Goal: Information Seeking & Learning: Learn about a topic

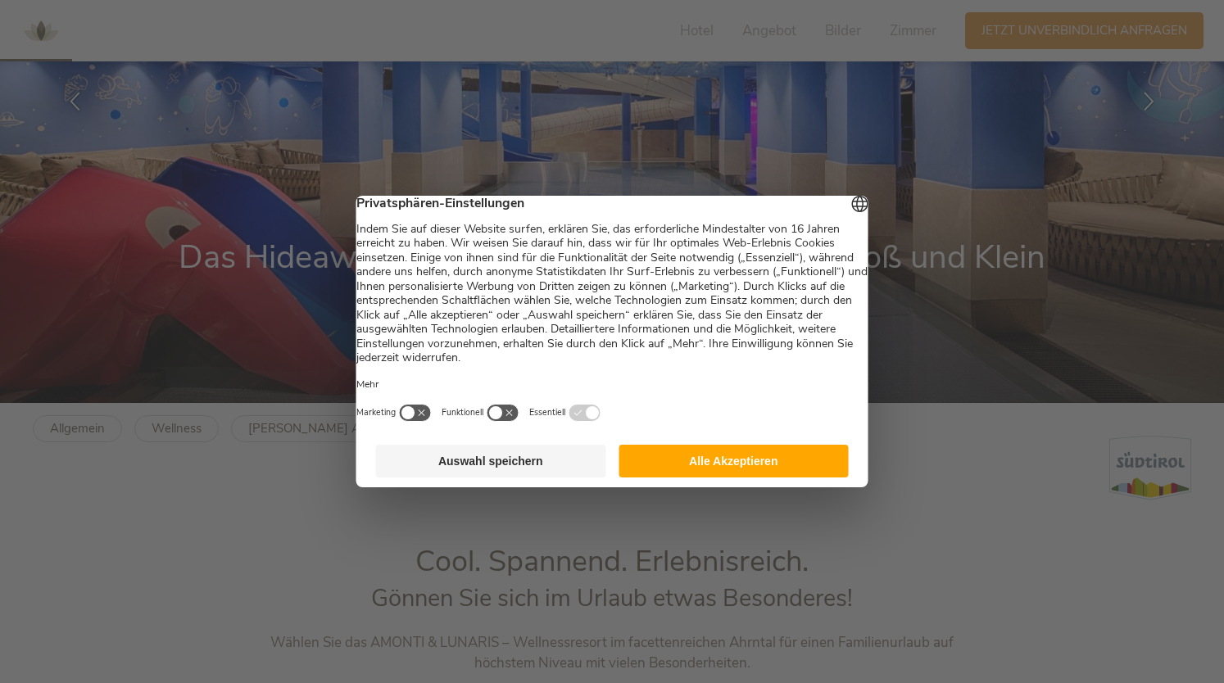
click at [771, 468] on button "Alle Akzeptieren" at bounding box center [734, 461] width 230 height 33
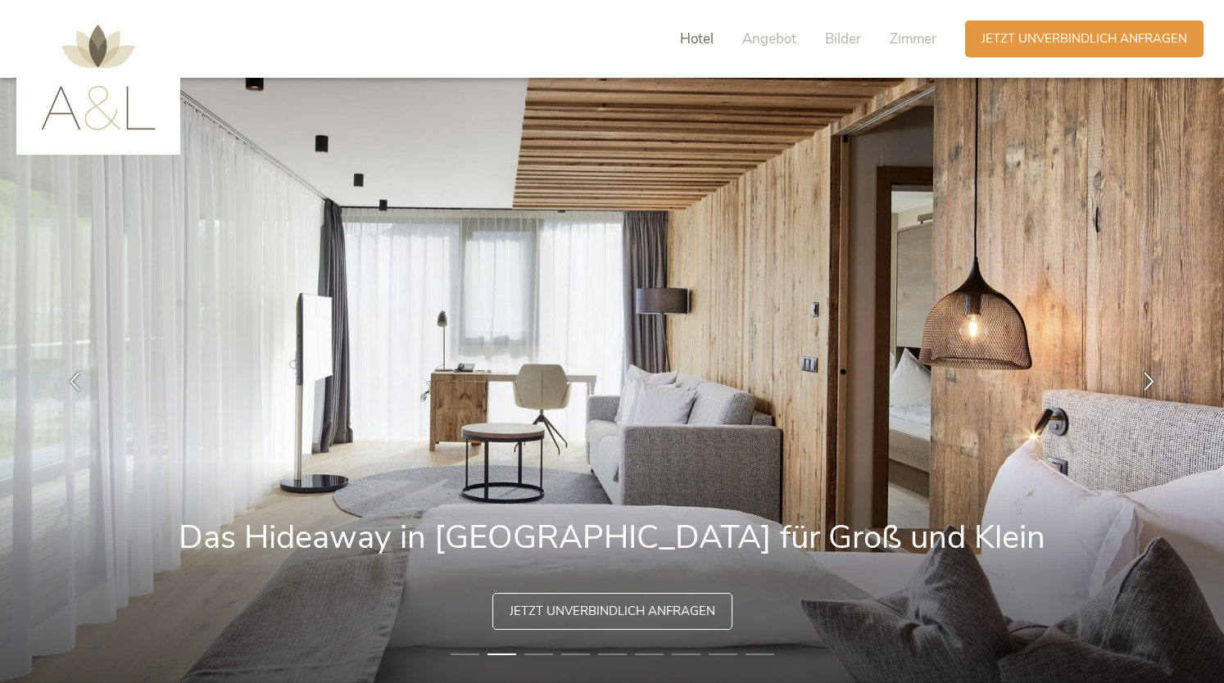
click at [706, 39] on span "Hotel" at bounding box center [697, 39] width 34 height 19
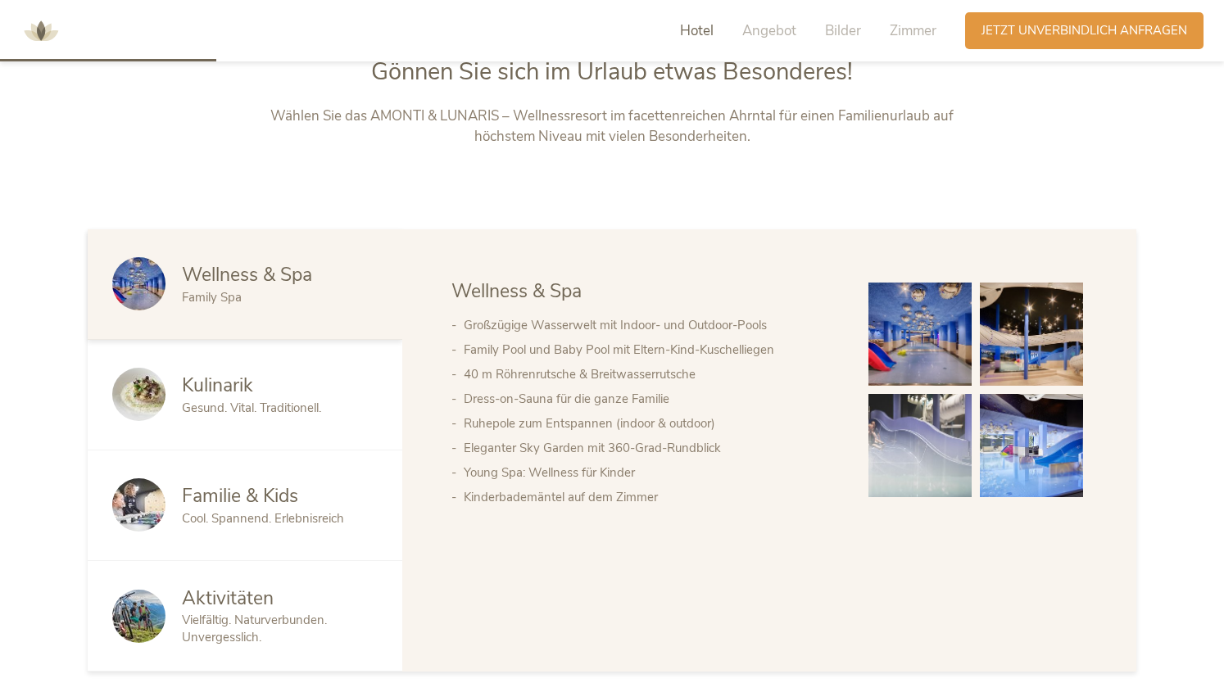
scroll to position [806, 0]
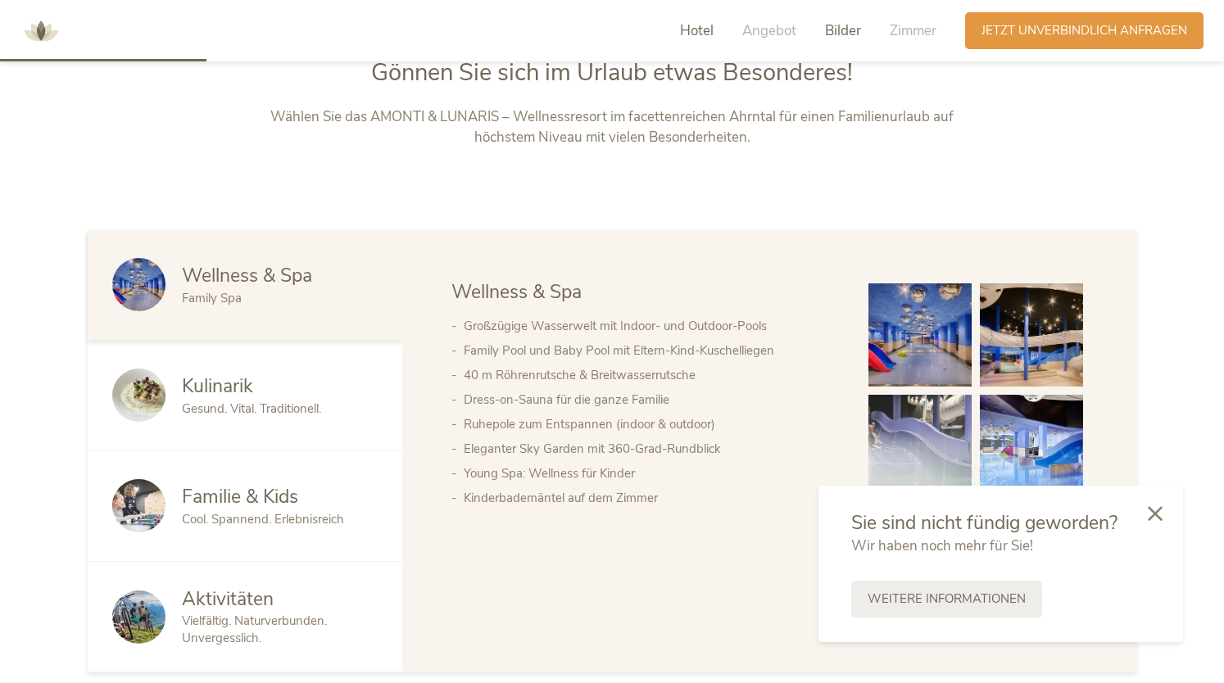
click at [839, 34] on span "Bilder" at bounding box center [843, 30] width 36 height 19
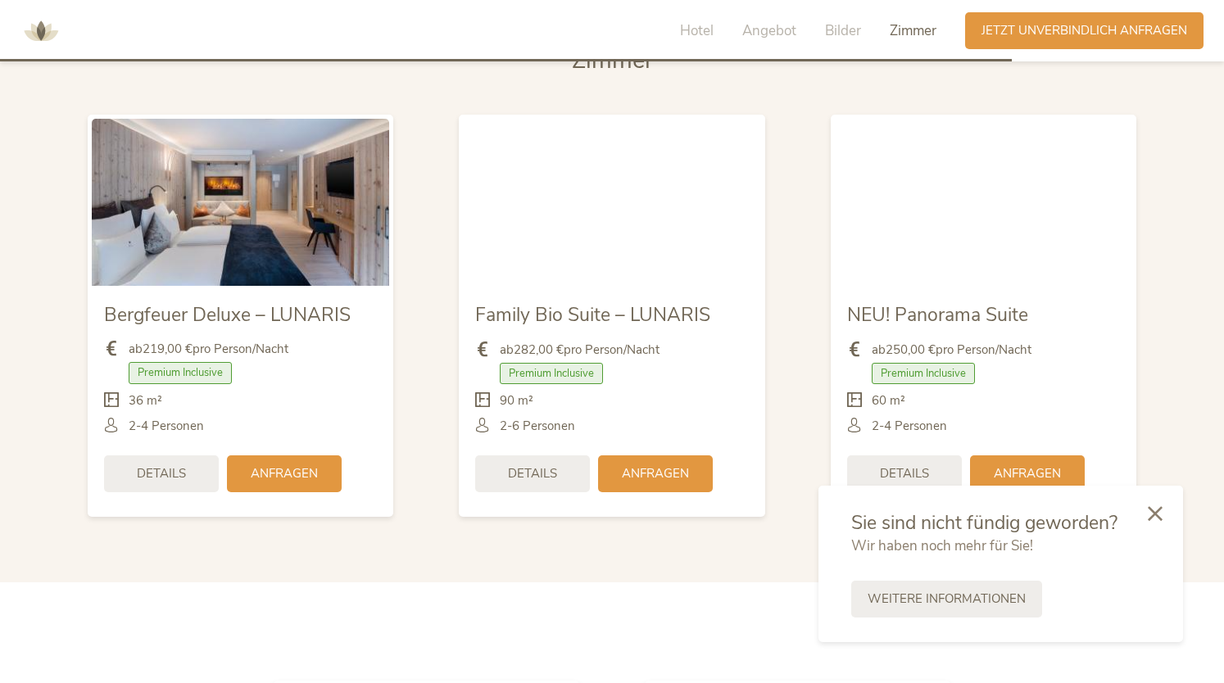
scroll to position [3946, 0]
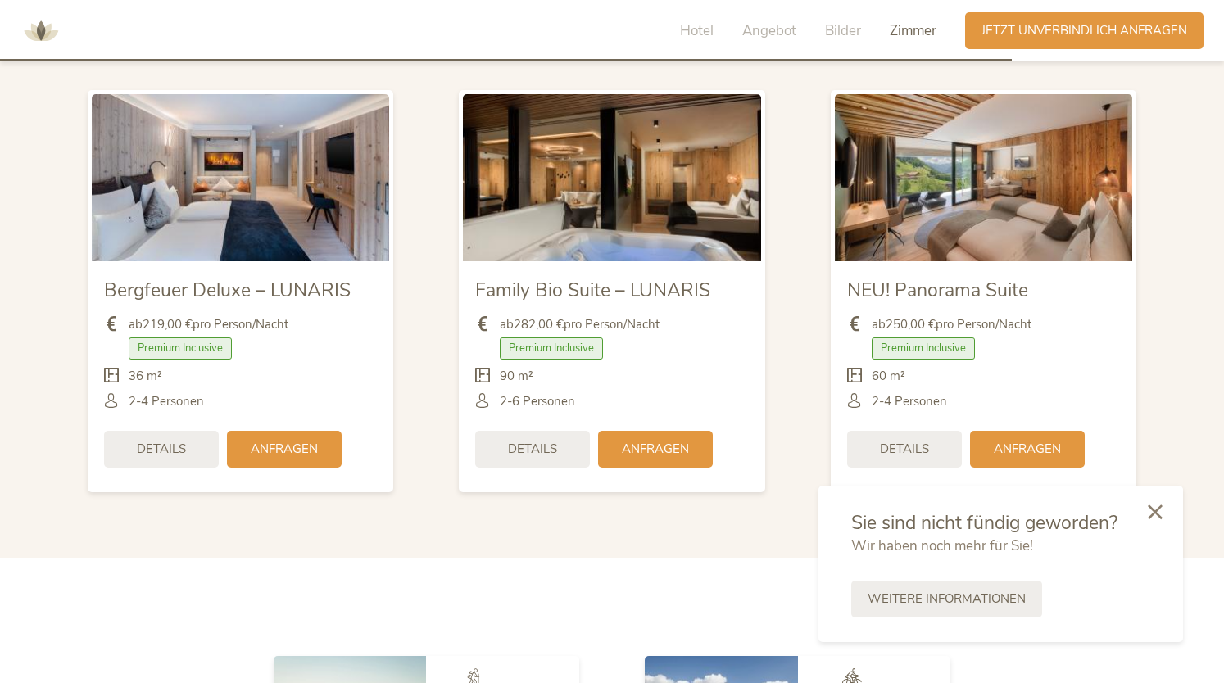
click at [1154, 517] on icon at bounding box center [1155, 512] width 15 height 15
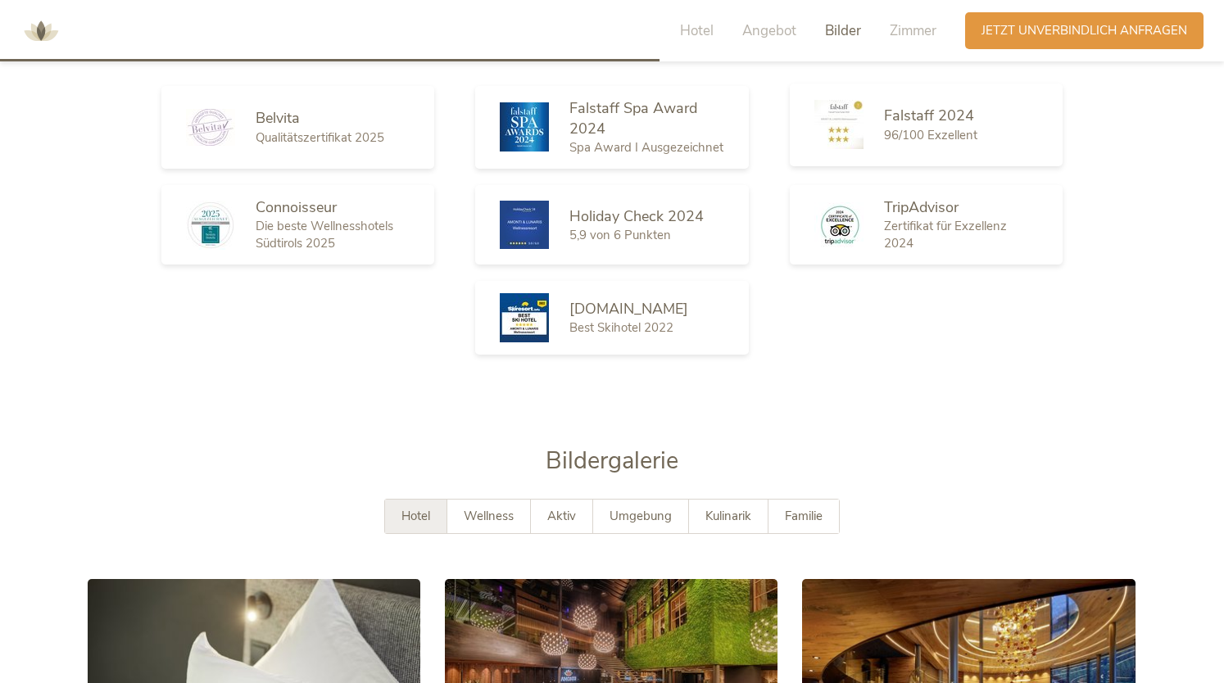
scroll to position [2572, 0]
click at [693, 34] on span "Hotel" at bounding box center [697, 30] width 34 height 19
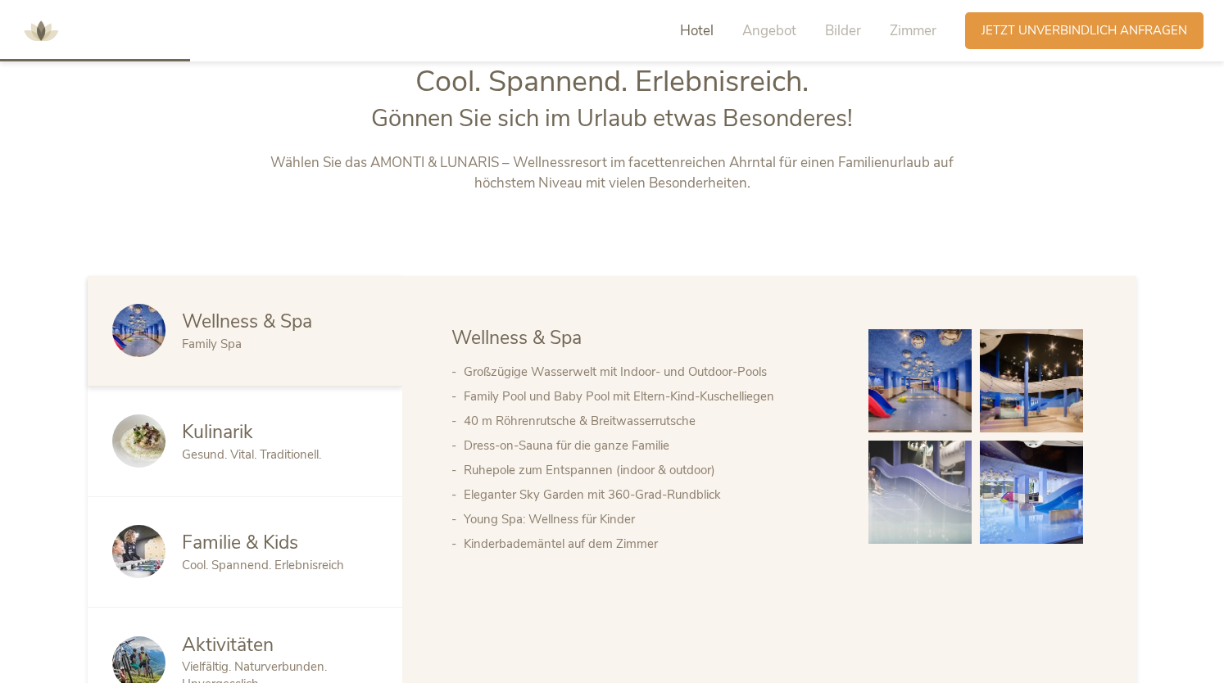
scroll to position [739, 0]
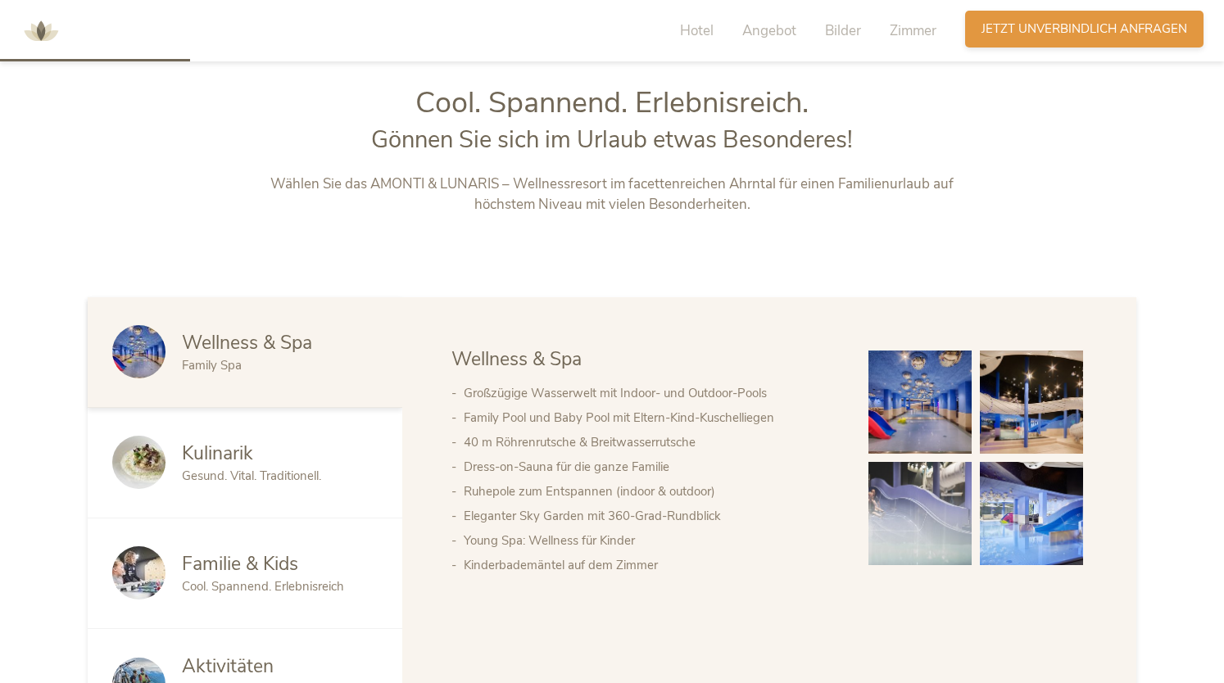
click at [1008, 28] on span "Jetzt unverbindlich anfragen" at bounding box center [1085, 28] width 206 height 17
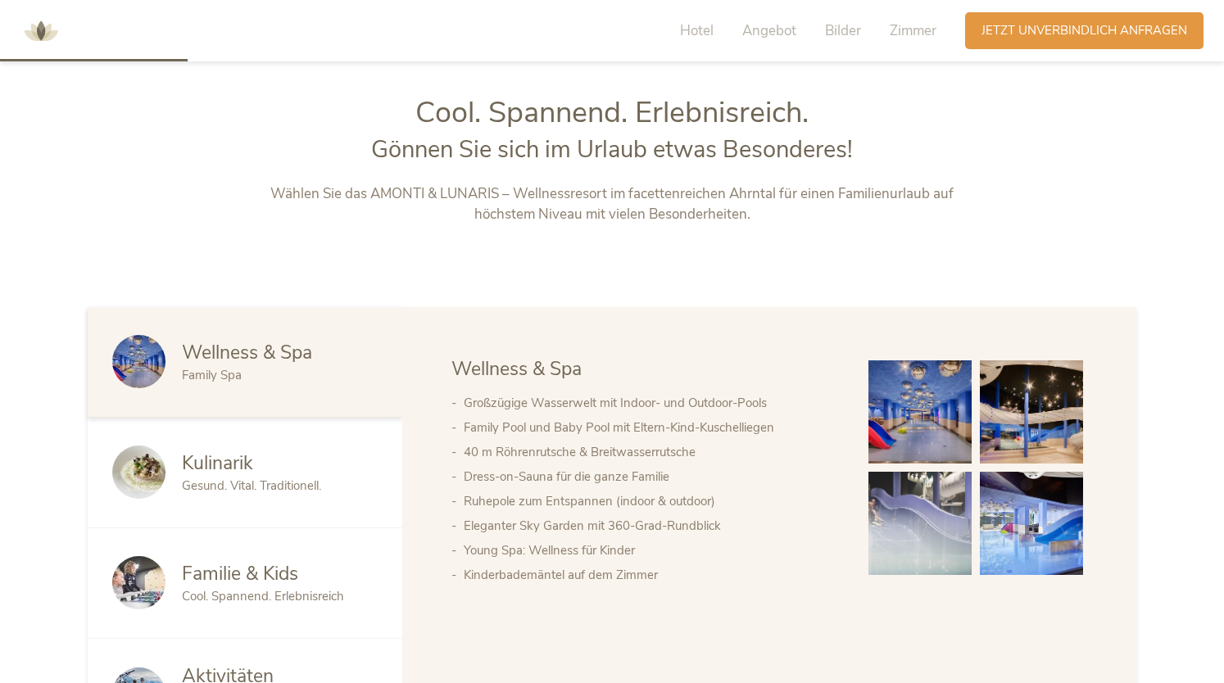
scroll to position [731, 0]
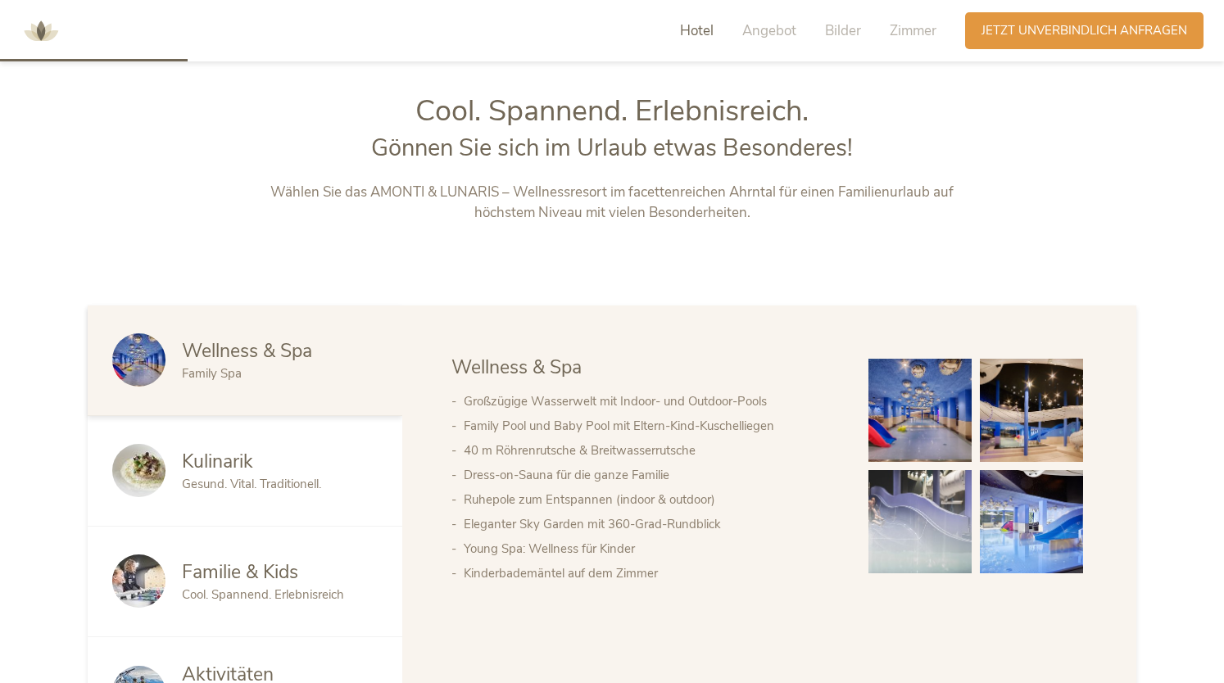
click at [704, 34] on span "Hotel" at bounding box center [697, 30] width 34 height 19
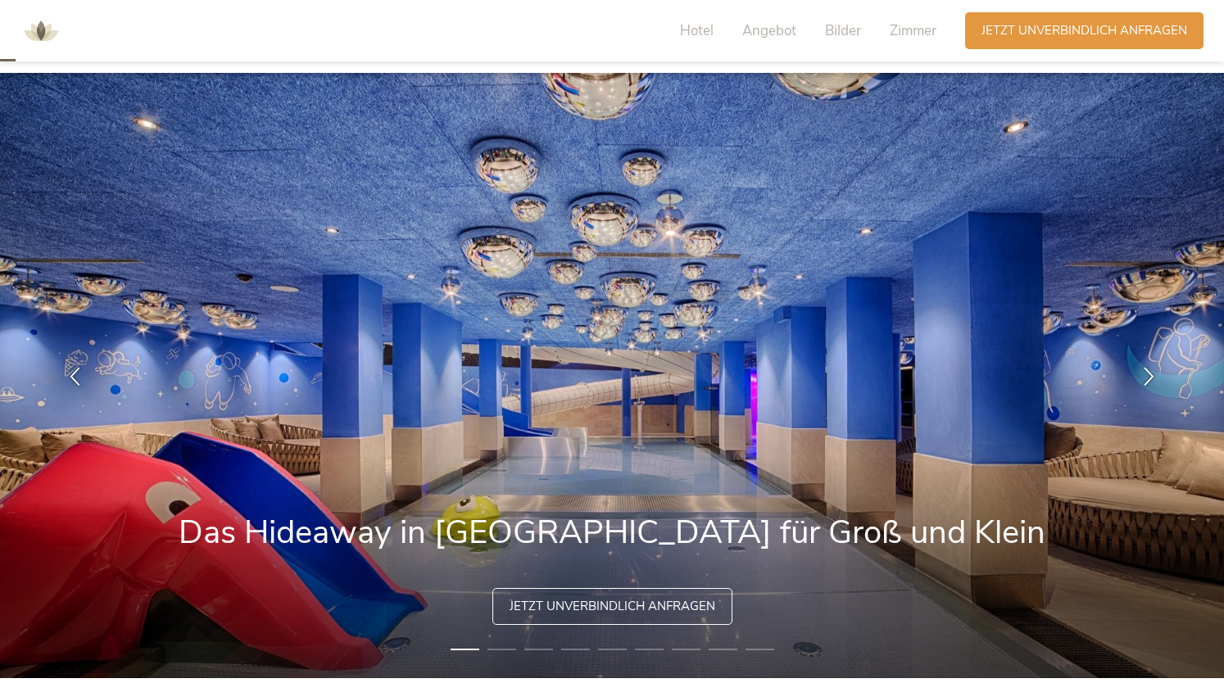
scroll to position [0, 0]
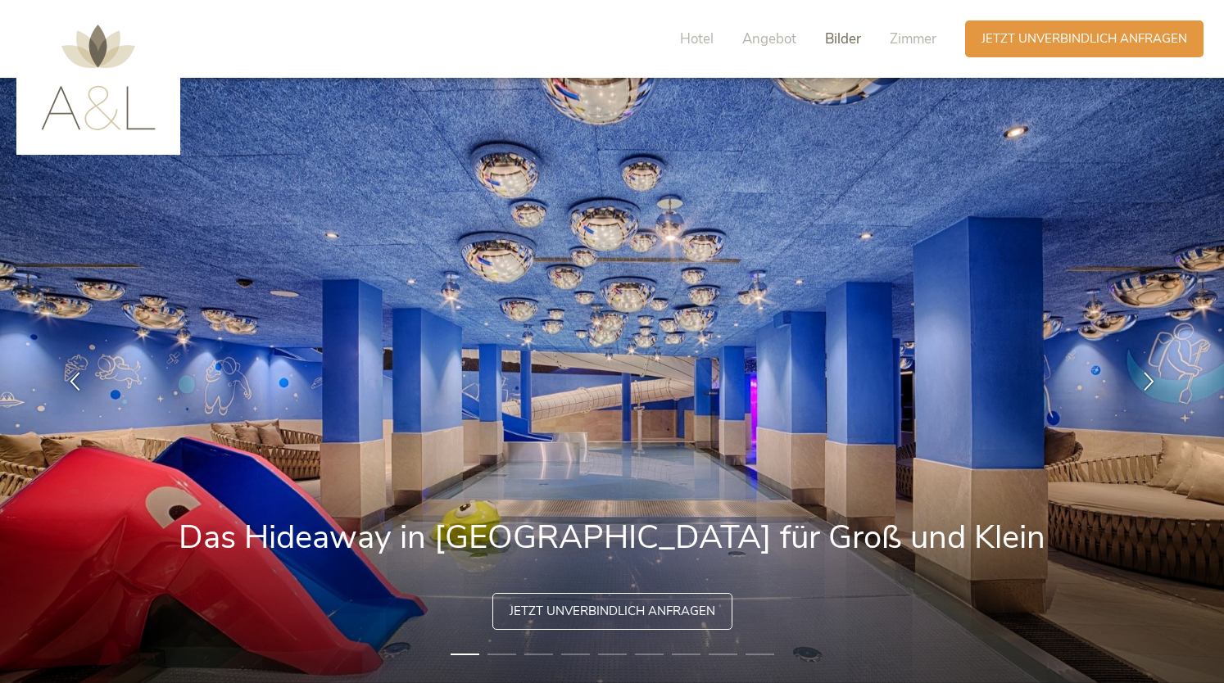
click at [835, 32] on span "Bilder" at bounding box center [843, 39] width 36 height 19
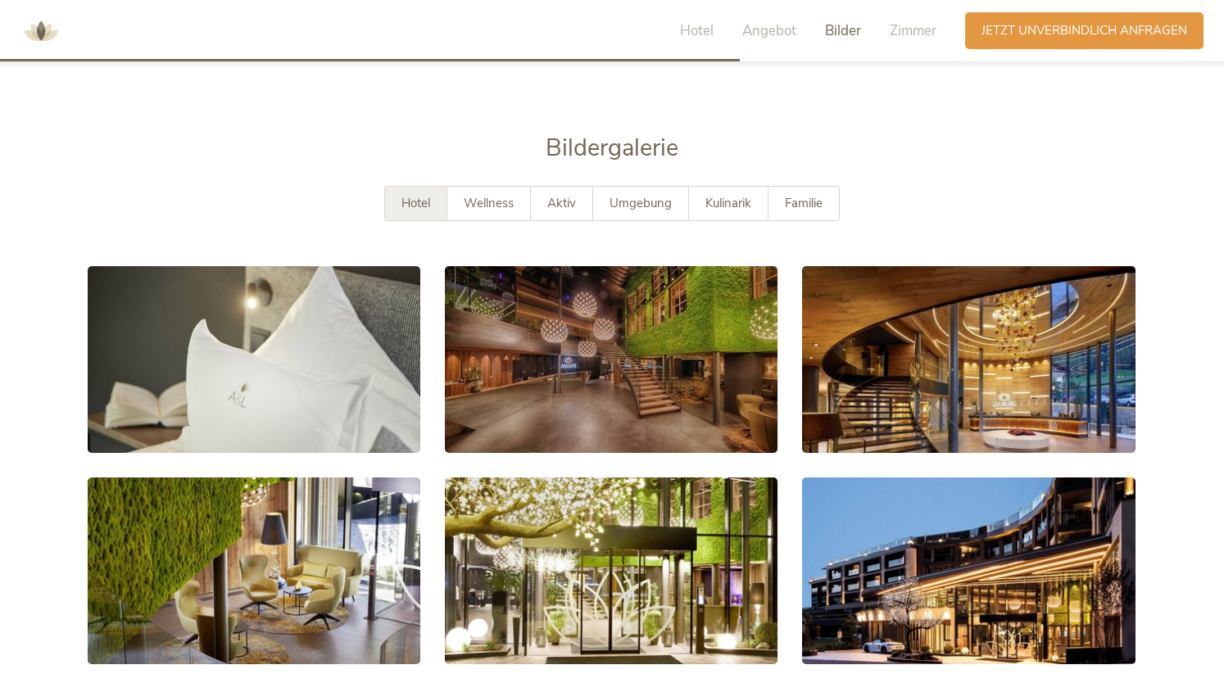
scroll to position [2909, 0]
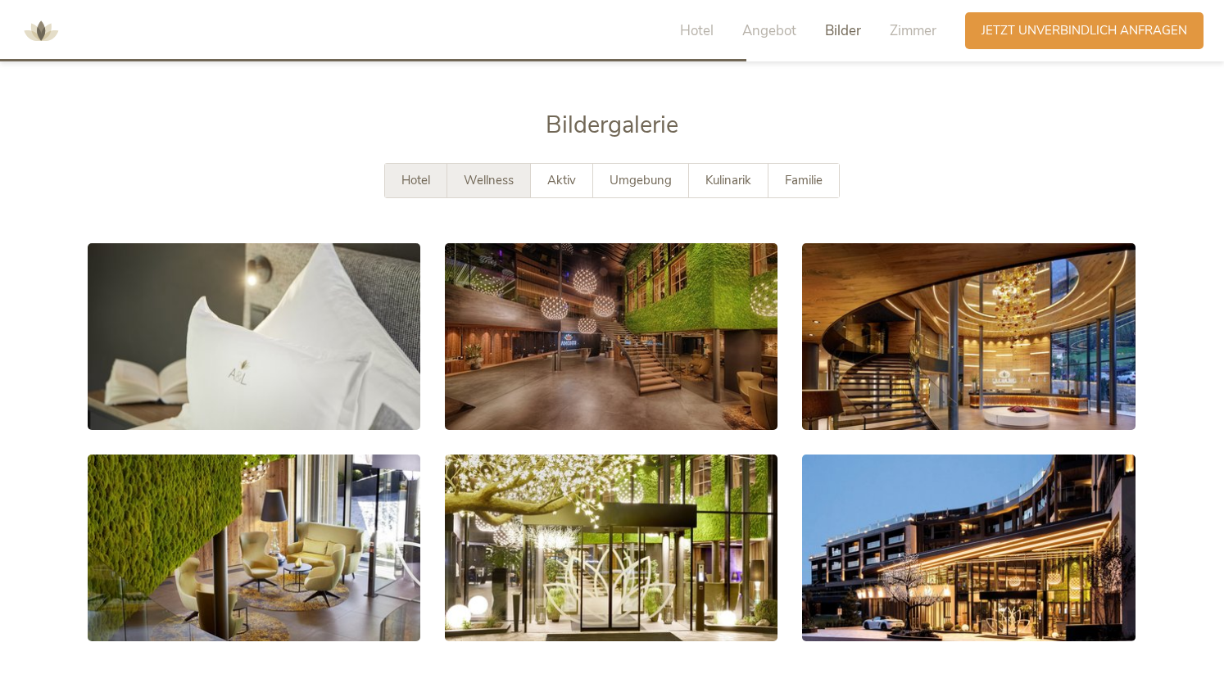
click at [500, 172] on span "Wellness" at bounding box center [489, 180] width 50 height 16
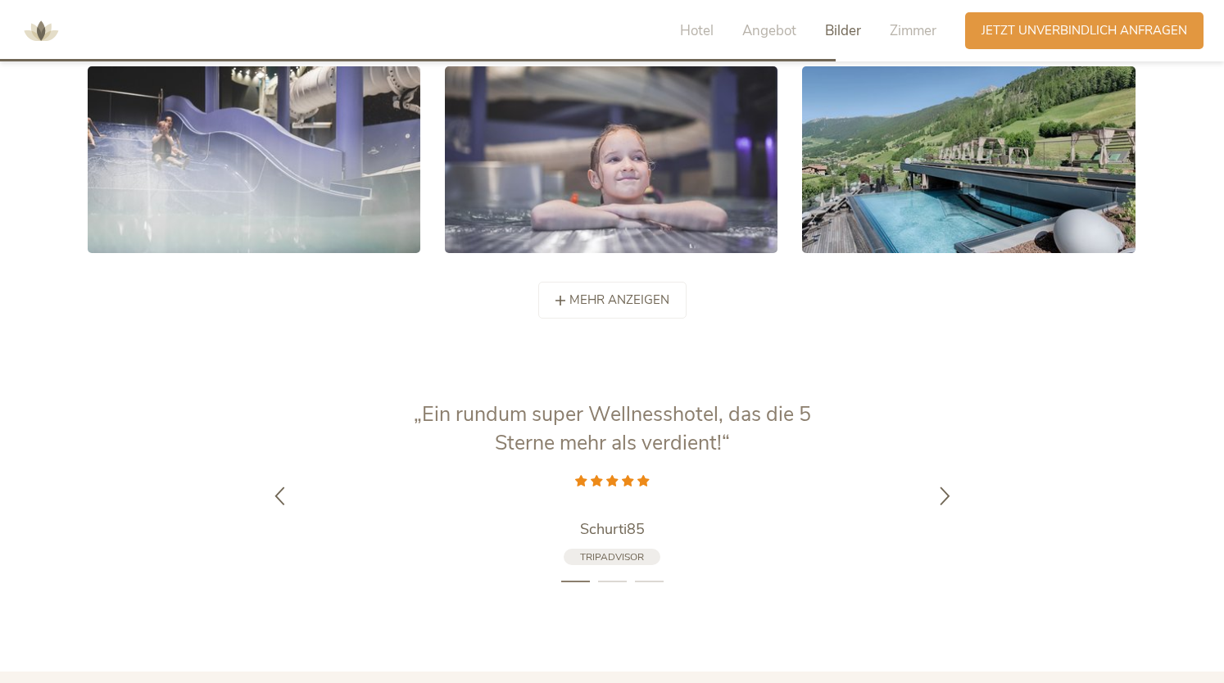
scroll to position [3299, 0]
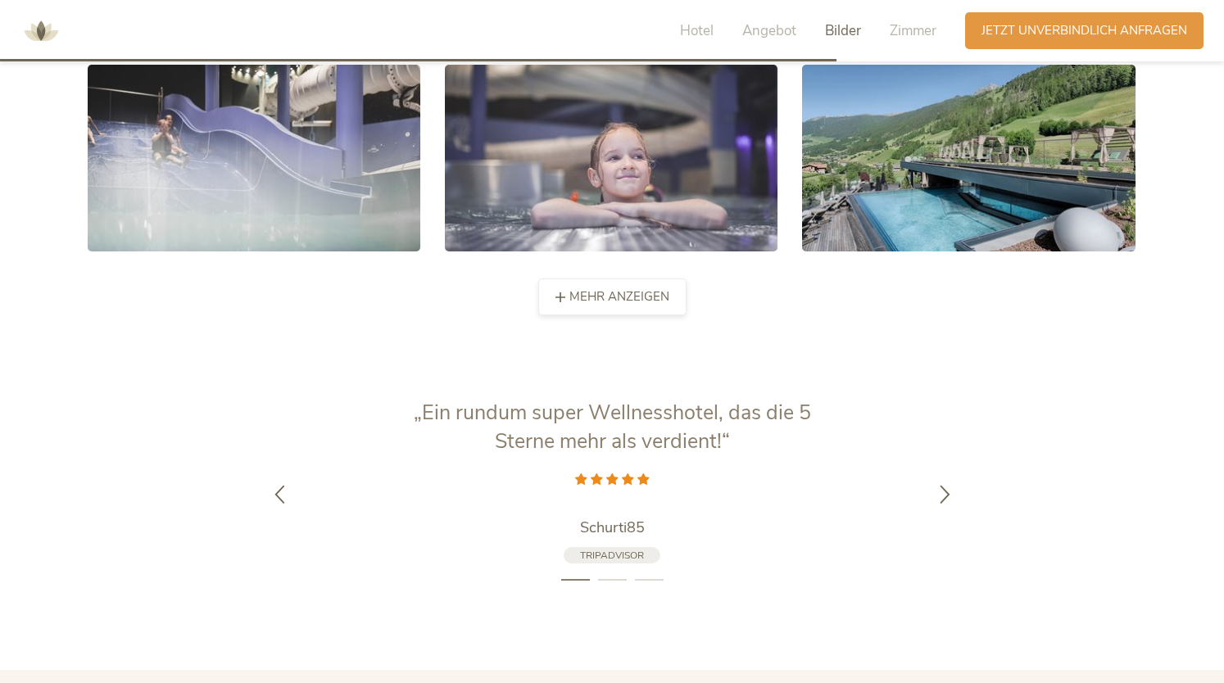
click at [626, 288] on span "mehr anzeigen" at bounding box center [620, 296] width 100 height 17
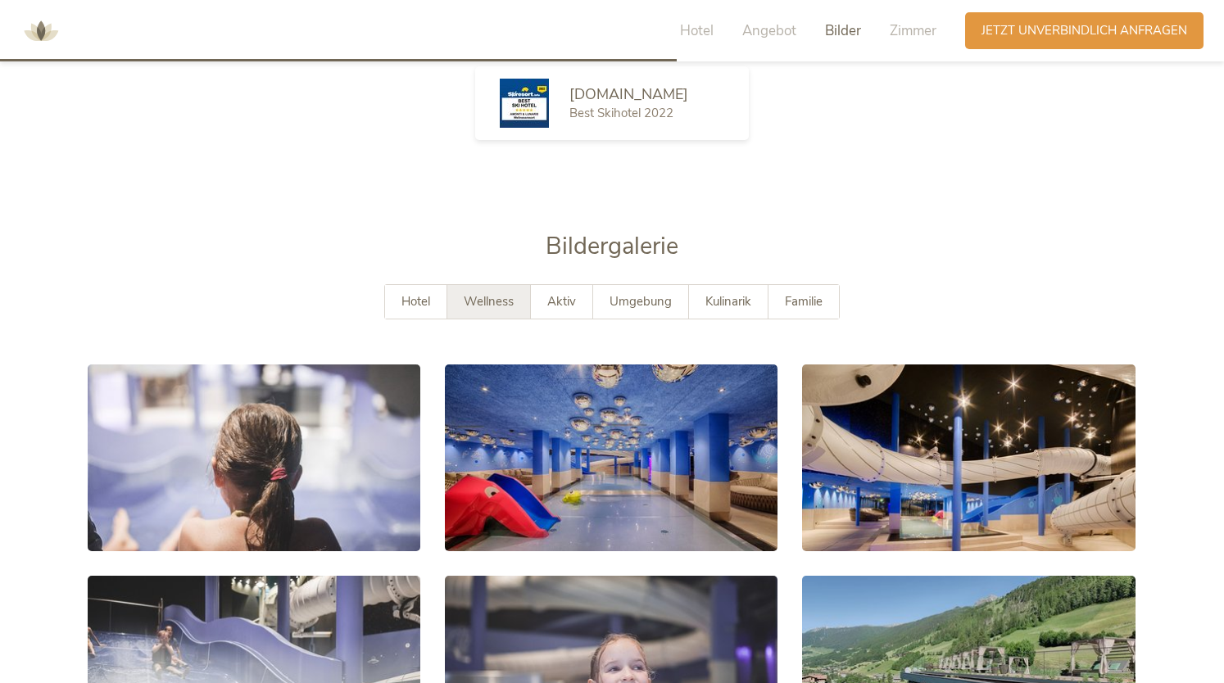
scroll to position [2785, 0]
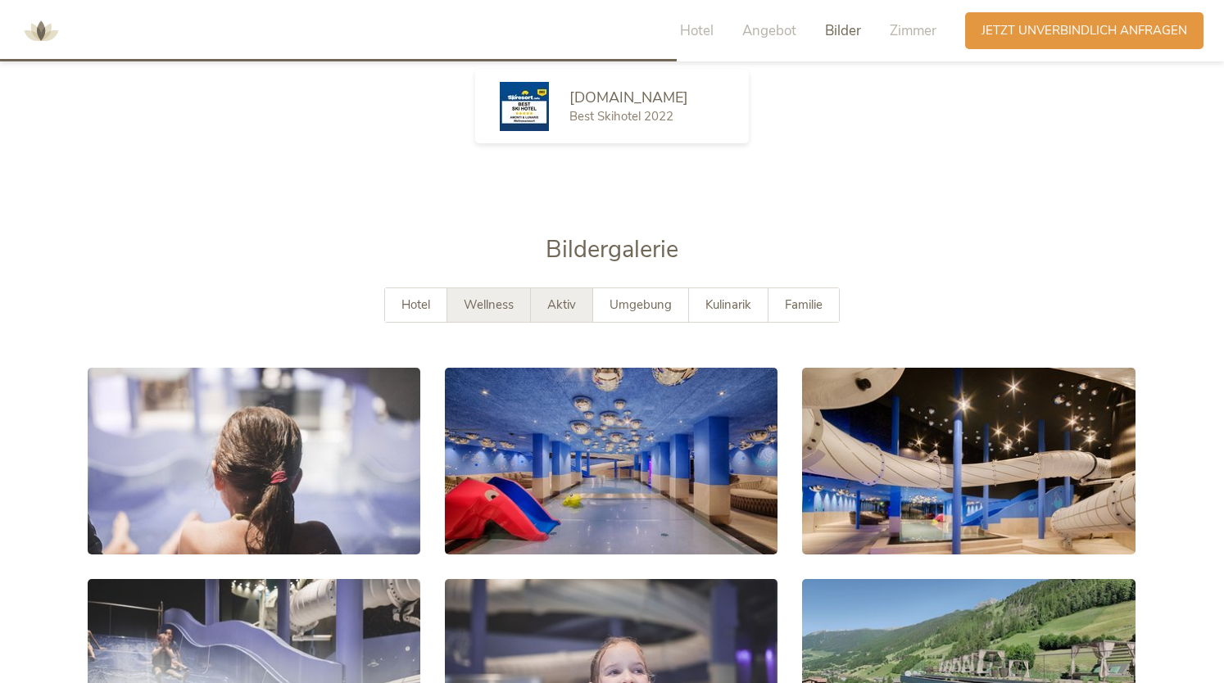
click at [569, 288] on div "Aktiv" at bounding box center [562, 305] width 62 height 34
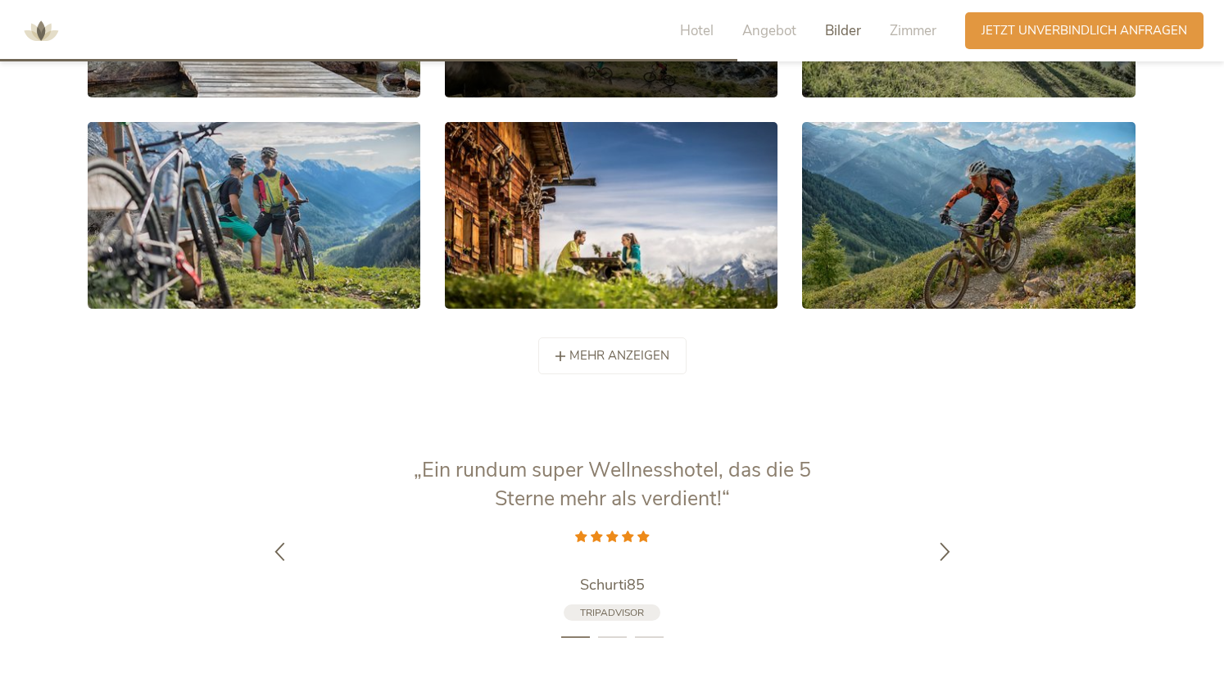
scroll to position [3268, 0]
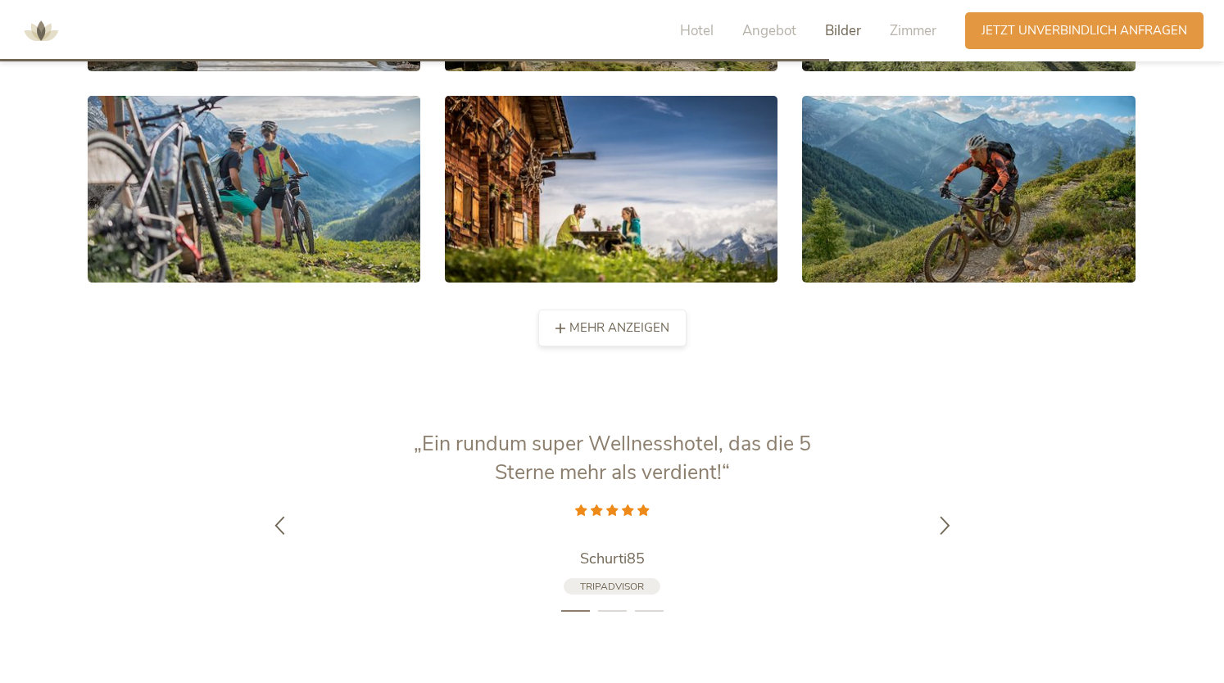
click at [662, 320] on span "mehr anzeigen" at bounding box center [620, 328] width 100 height 17
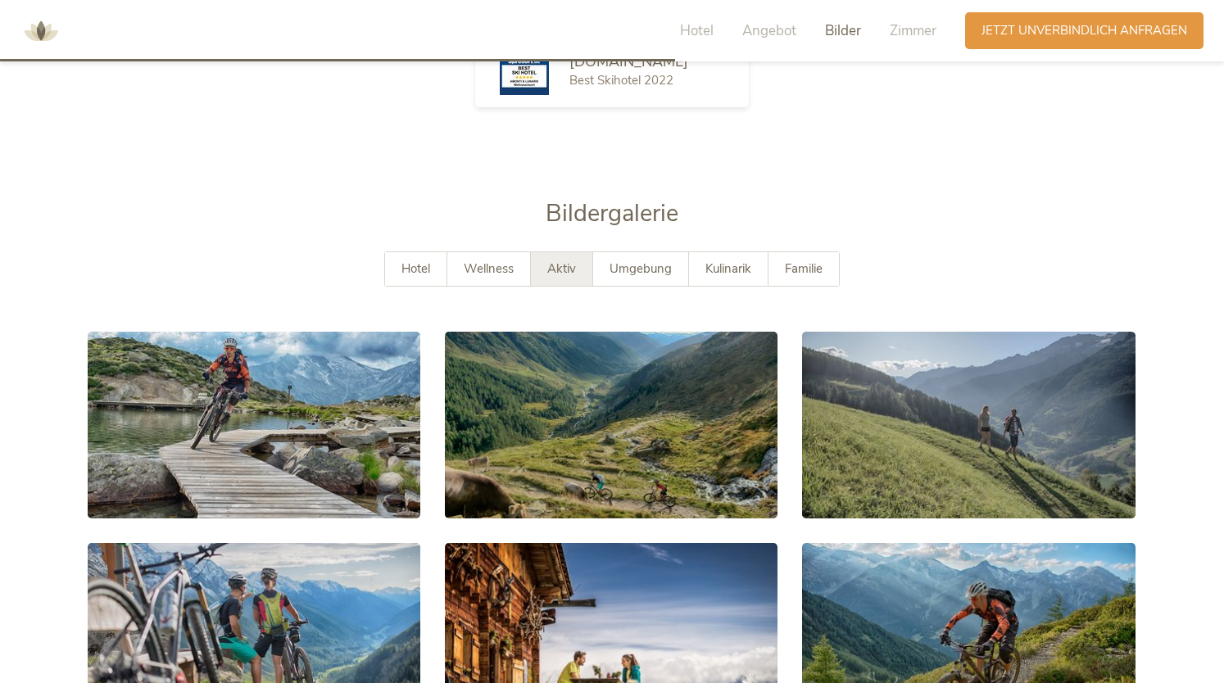
scroll to position [2763, 0]
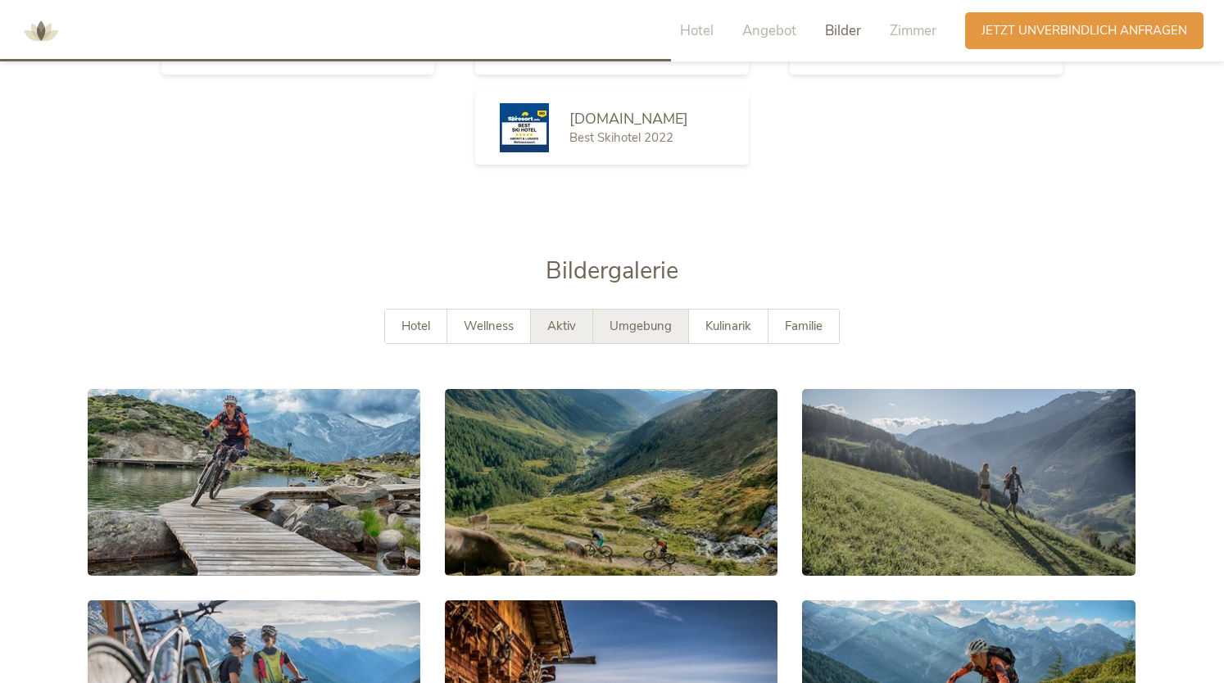
click at [658, 318] on span "Umgebung" at bounding box center [641, 326] width 62 height 16
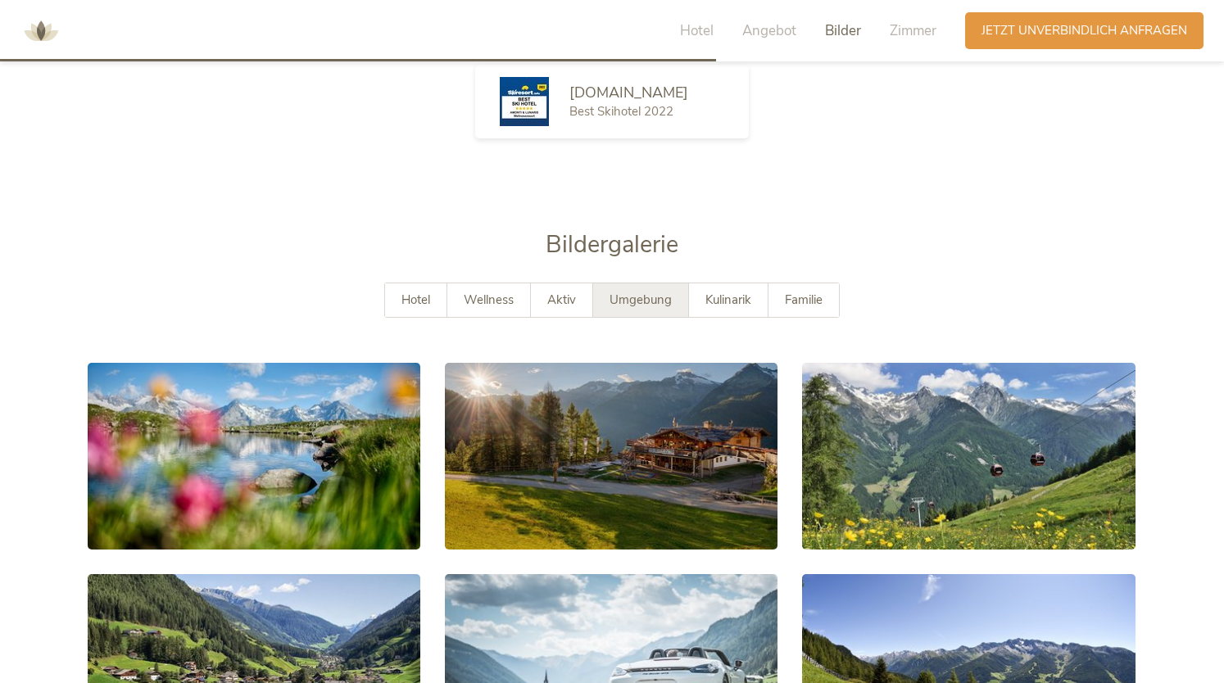
scroll to position [2791, 0]
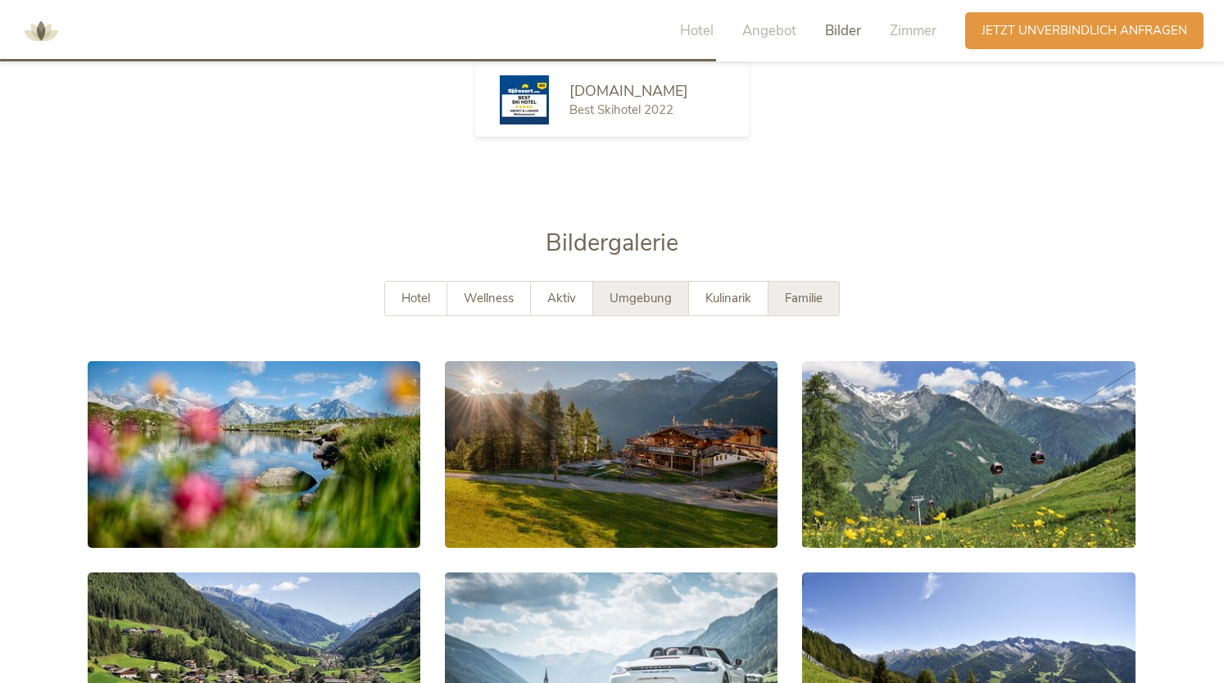
click at [823, 282] on div "Familie" at bounding box center [804, 299] width 70 height 34
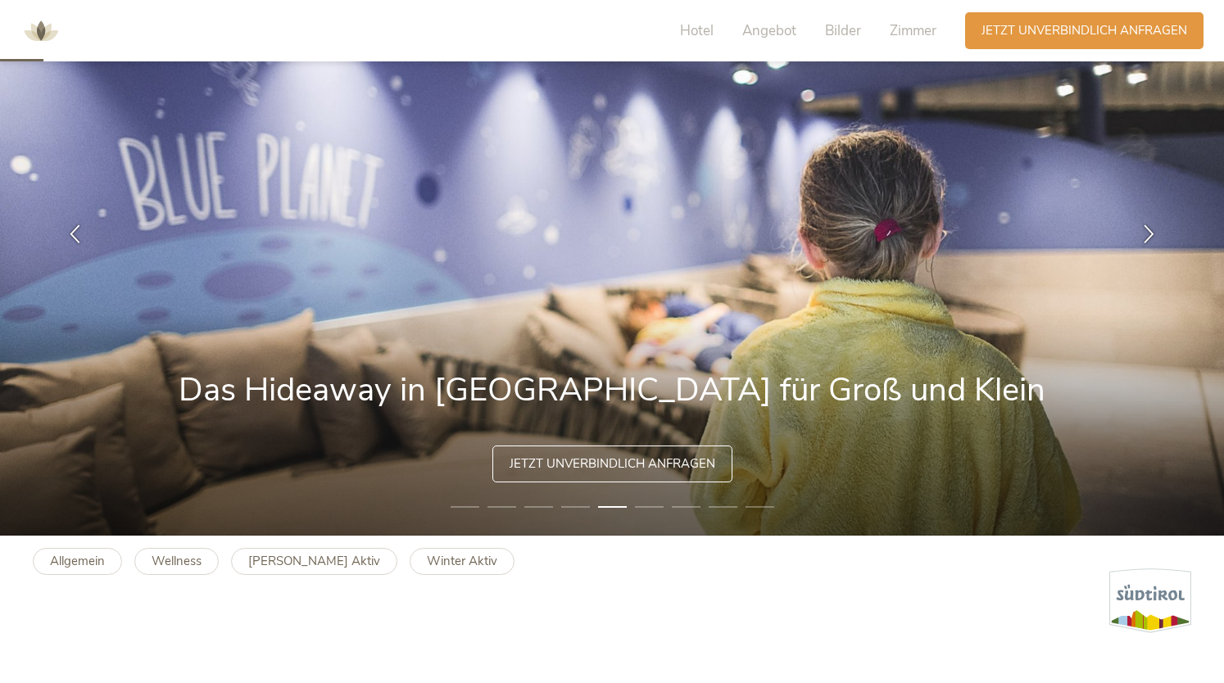
scroll to position [146, 0]
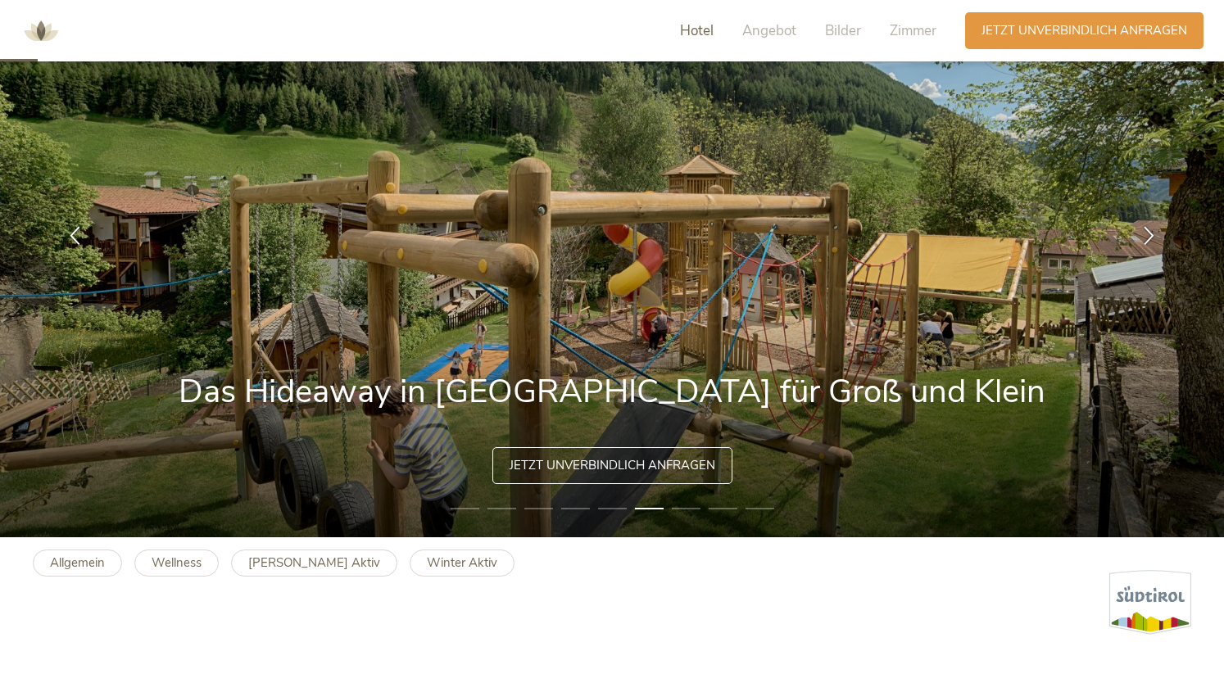
click at [692, 32] on span "Hotel" at bounding box center [697, 30] width 34 height 19
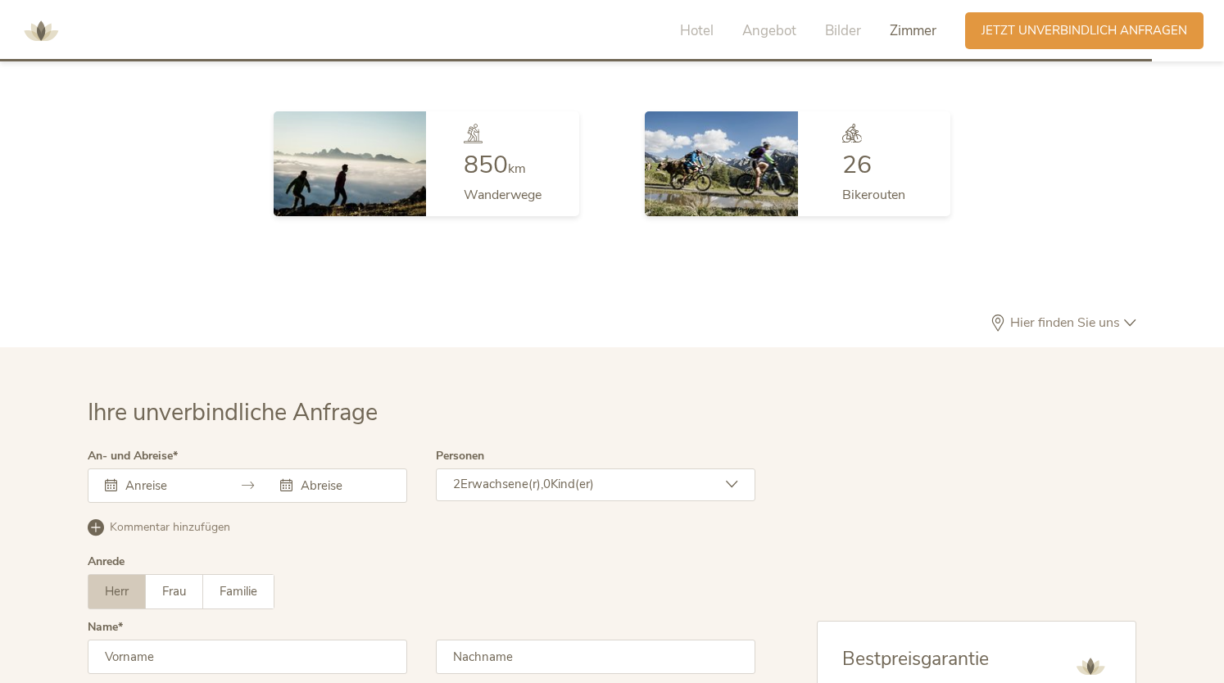
scroll to position [4773, 0]
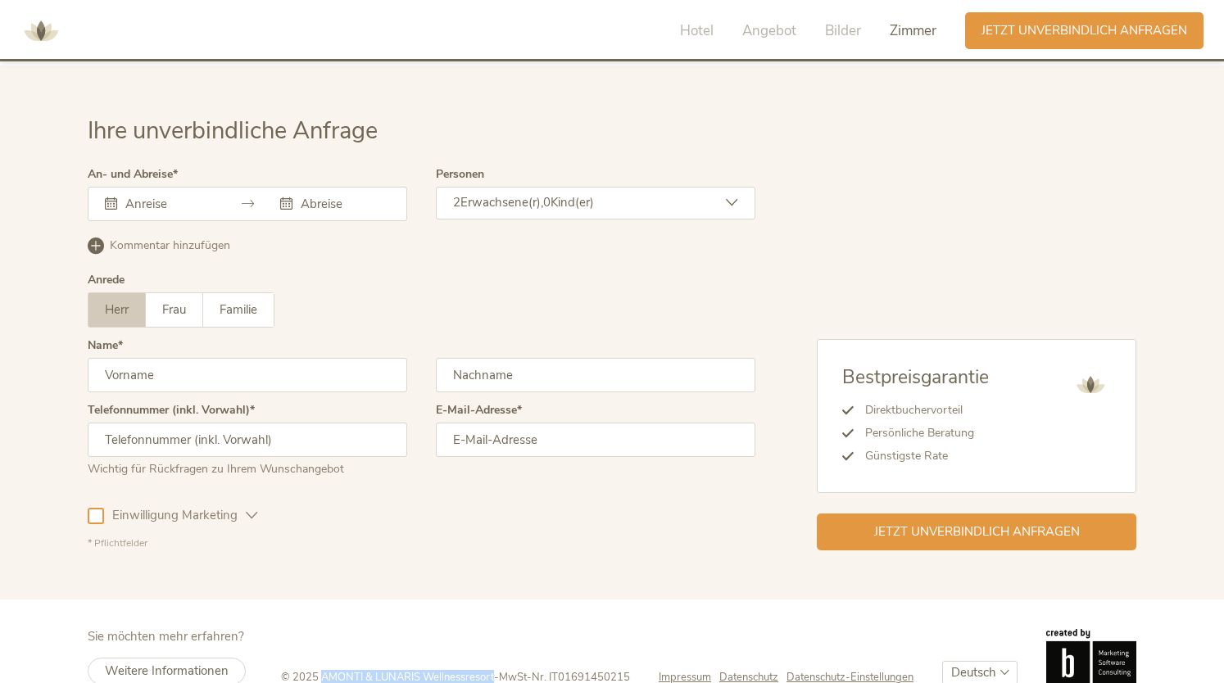
drag, startPoint x: 490, startPoint y: 647, endPoint x: 317, endPoint y: 645, distance: 172.9
click at [317, 670] on div "© 2025 AMONTI & LUNARIS Wellnessresort - MwSt-Nr. IT01691450215" at bounding box center [470, 677] width 378 height 15
copy span "AMONTI & LUNARIS Wellnessresort"
